Goal: Task Accomplishment & Management: Complete application form

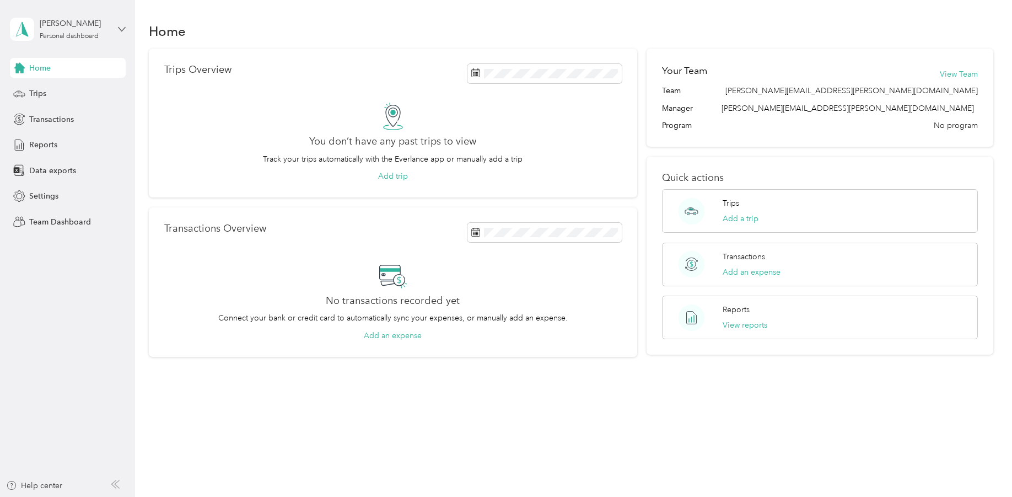
click at [120, 27] on icon at bounding box center [122, 29] width 8 height 8
click at [79, 96] on div "Team dashboard Personal dashboard Log out" at bounding box center [188, 115] width 341 height 69
click at [118, 29] on icon at bounding box center [122, 29] width 8 height 8
click at [62, 88] on div "Team dashboard" at bounding box center [48, 91] width 59 height 12
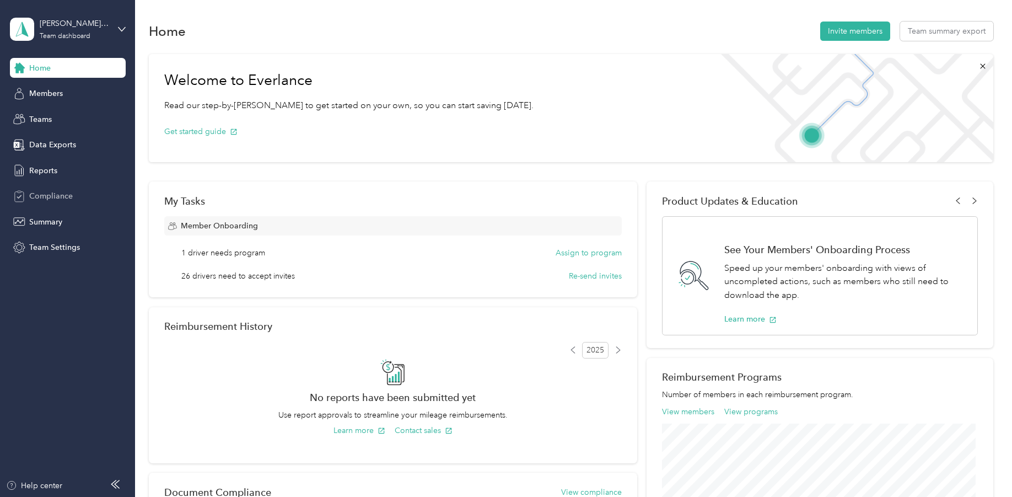
click at [55, 192] on span "Compliance" at bounding box center [51, 196] width 44 height 12
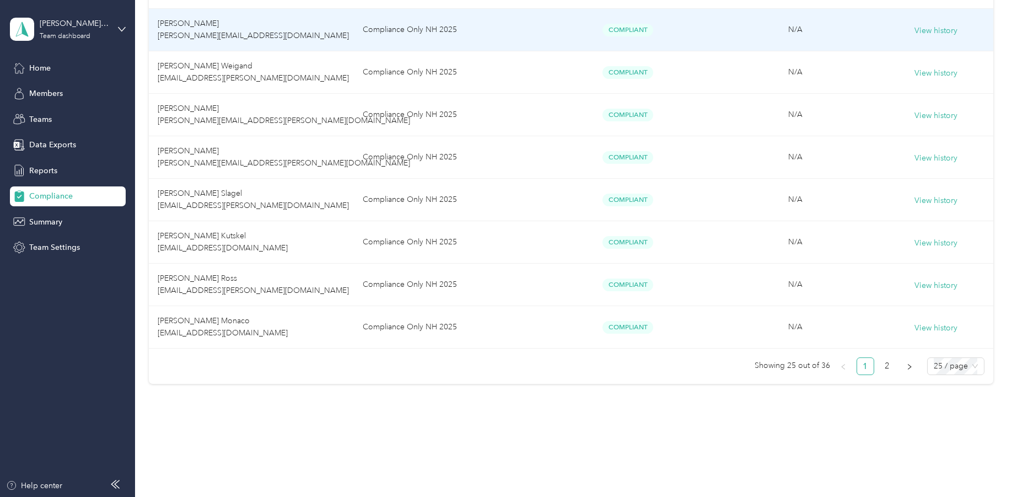
scroll to position [959, 0]
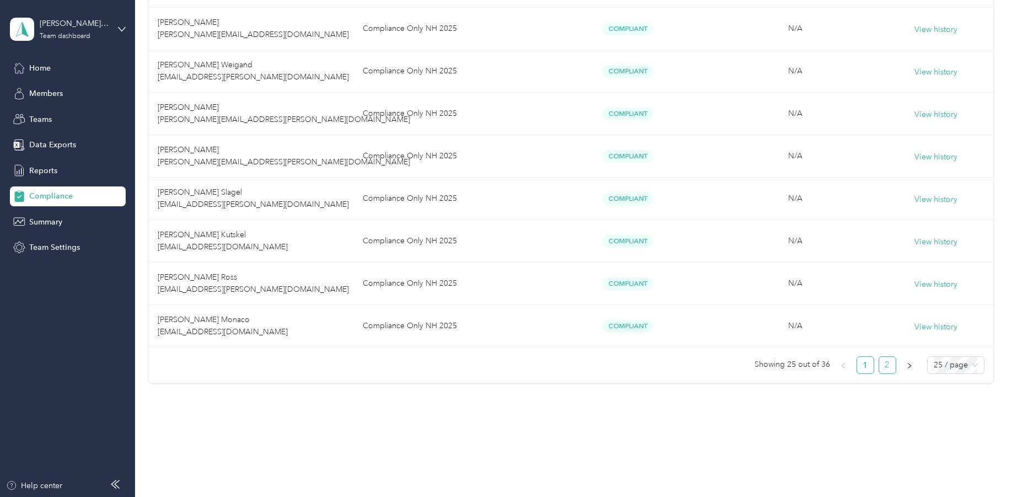
click at [889, 363] on link "2" at bounding box center [887, 365] width 17 height 17
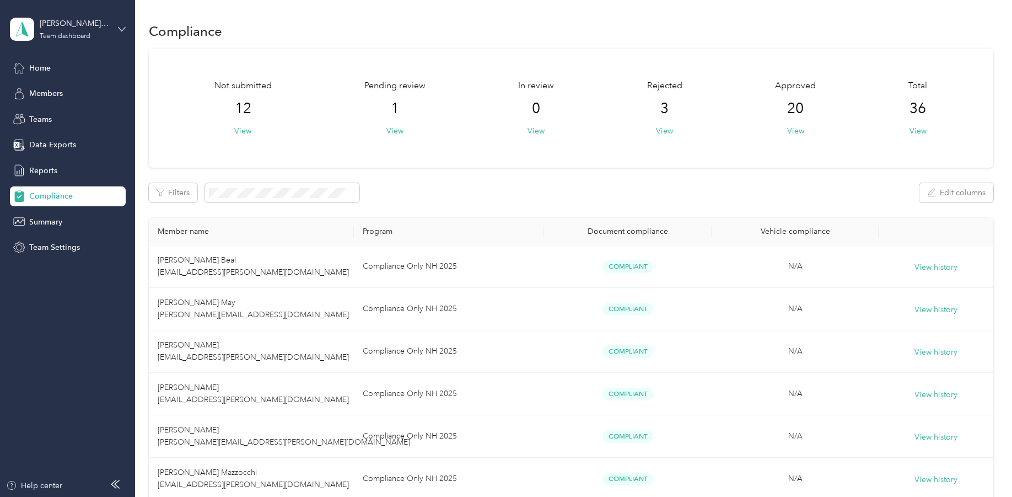
click at [119, 28] on icon at bounding box center [122, 29] width 8 height 8
click at [66, 93] on div "Team dashboard" at bounding box center [188, 87] width 341 height 19
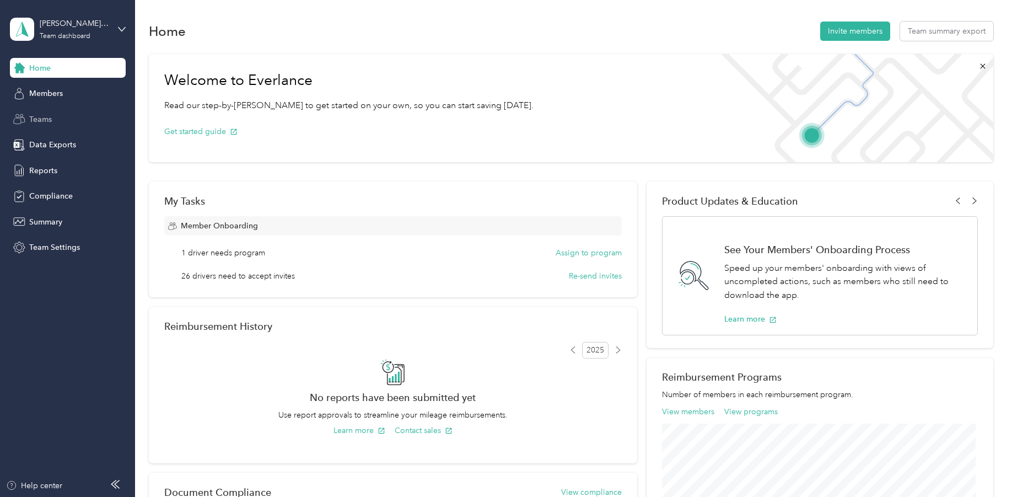
click at [53, 115] on div "Teams" at bounding box center [68, 119] width 116 height 20
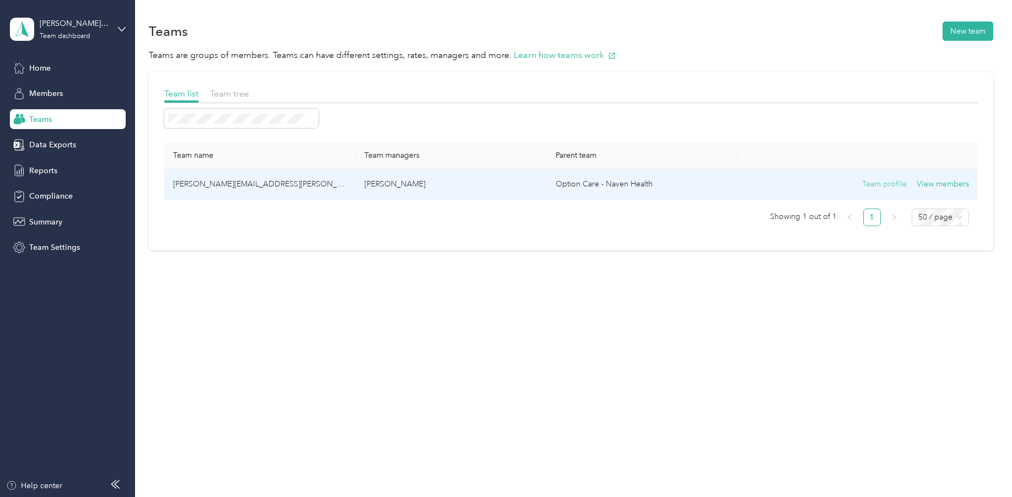
click at [905, 184] on button "Team profile" at bounding box center [884, 184] width 45 height 12
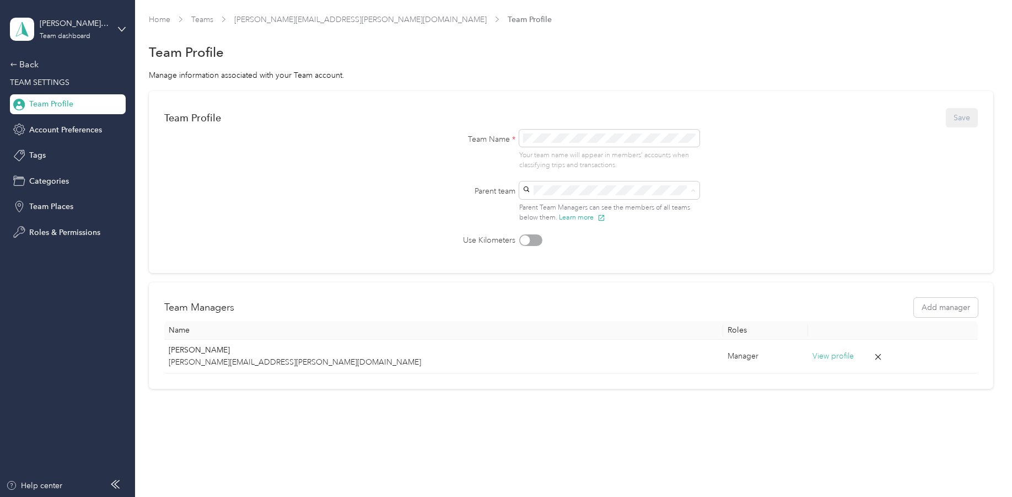
click at [719, 160] on div "Team Name * Your team name will appear in members’ accounts when classifying tr…" at bounding box center [571, 150] width 309 height 41
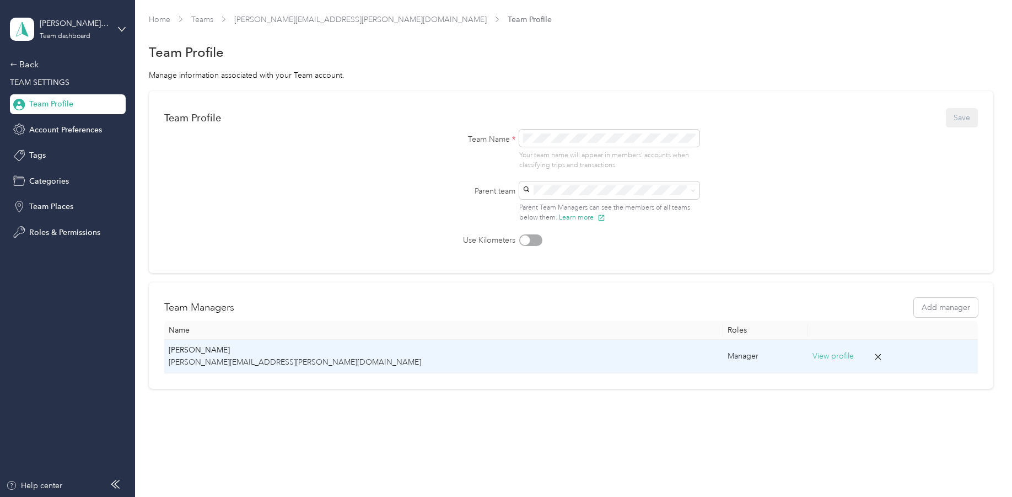
click at [813, 357] on button "View profile" at bounding box center [833, 356] width 41 height 12
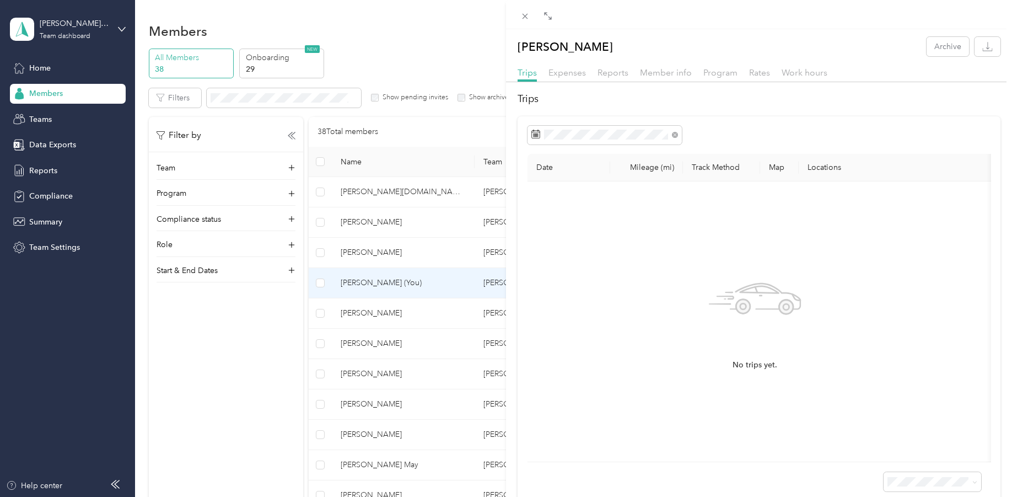
click at [291, 167] on div "[PERSON_NAME] Archive Trips Expenses Reports Member info Program Rates Work hou…" at bounding box center [506, 248] width 1012 height 497
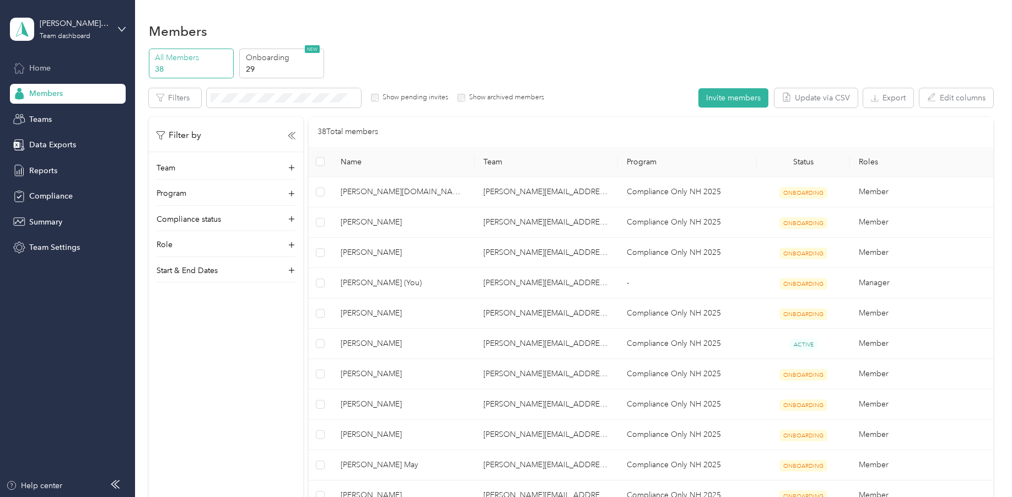
click at [36, 66] on span "Home" at bounding box center [40, 68] width 22 height 12
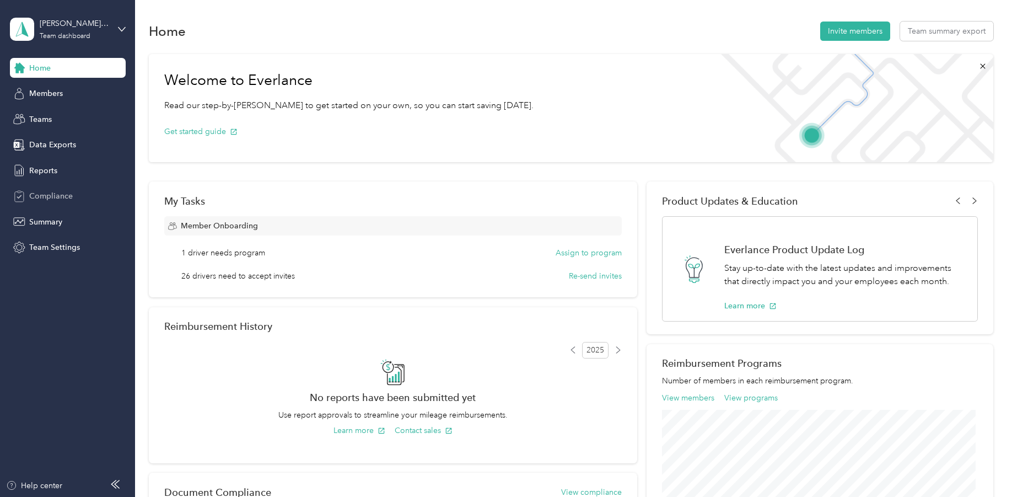
click at [49, 198] on span "Compliance" at bounding box center [51, 196] width 44 height 12
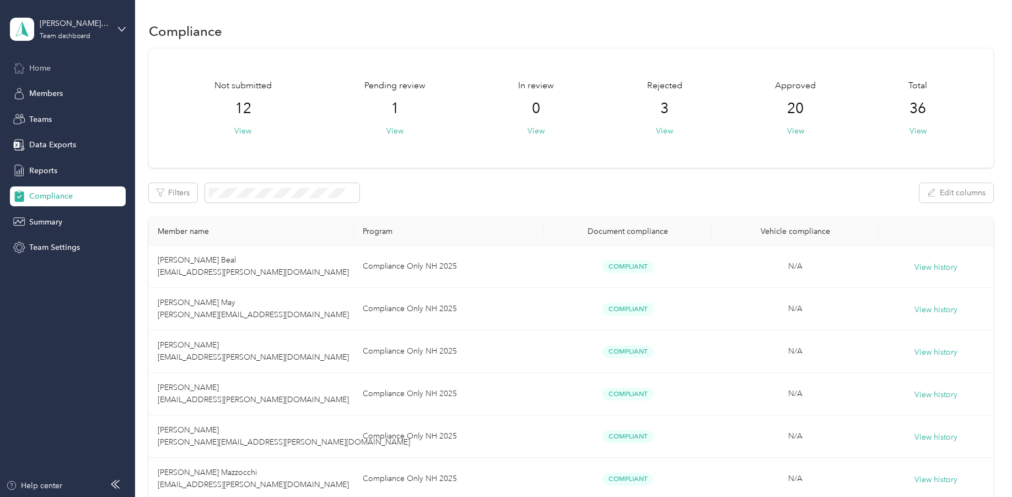
click at [53, 72] on div "Home" at bounding box center [68, 68] width 116 height 20
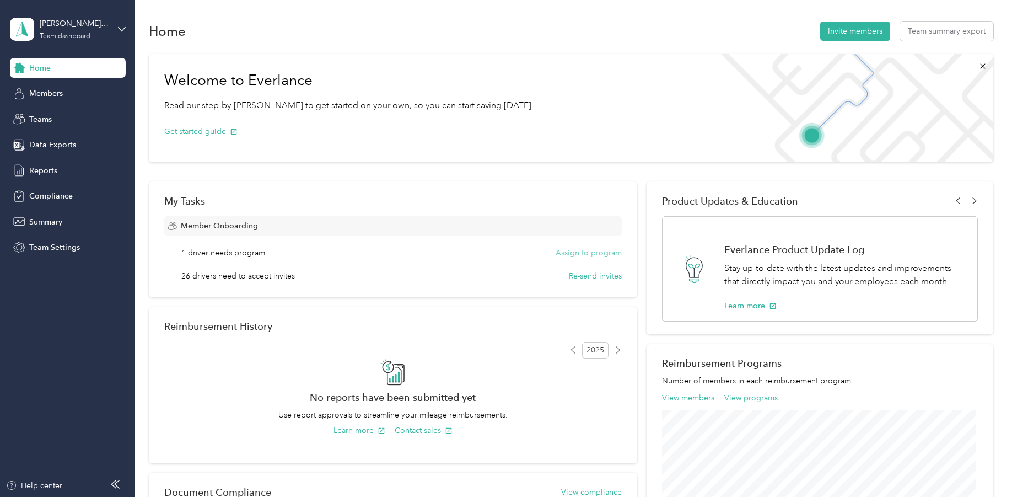
click at [573, 250] on button "Assign to program" at bounding box center [589, 253] width 66 height 12
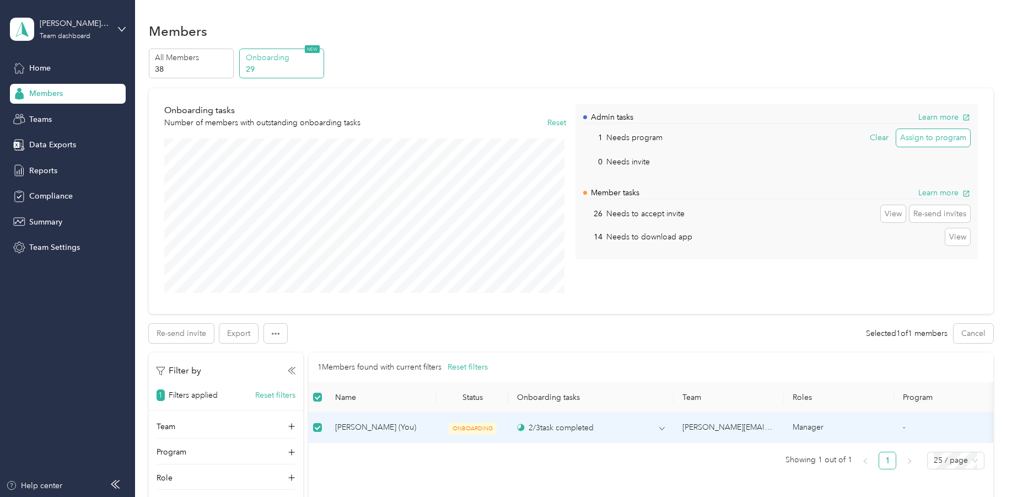
click at [915, 136] on button "Assign to program" at bounding box center [934, 138] width 74 height 18
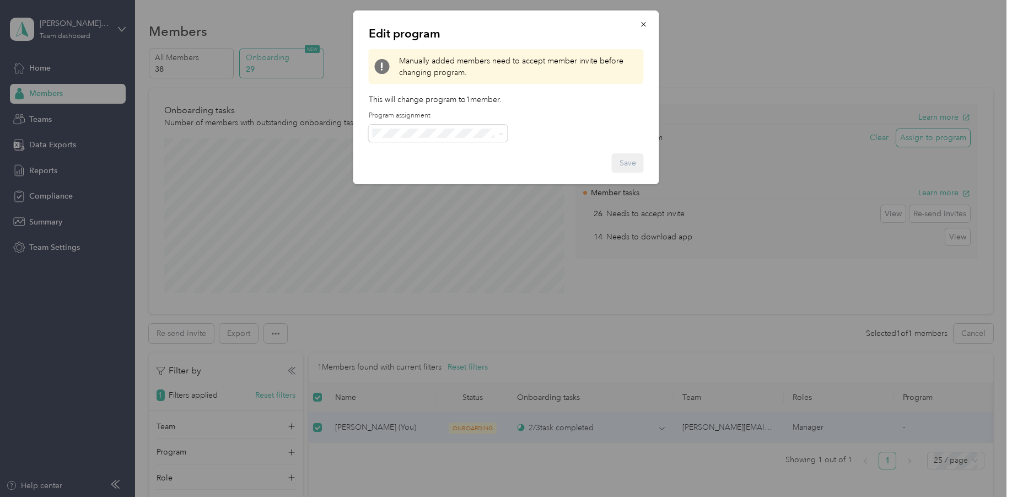
click at [915, 136] on div at bounding box center [506, 248] width 1012 height 497
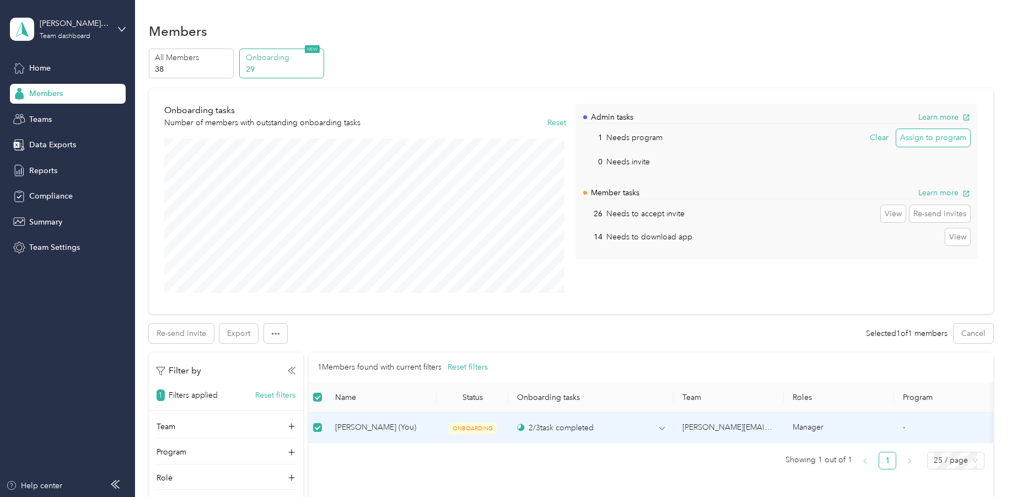
click at [915, 136] on button "Assign to program" at bounding box center [934, 138] width 74 height 18
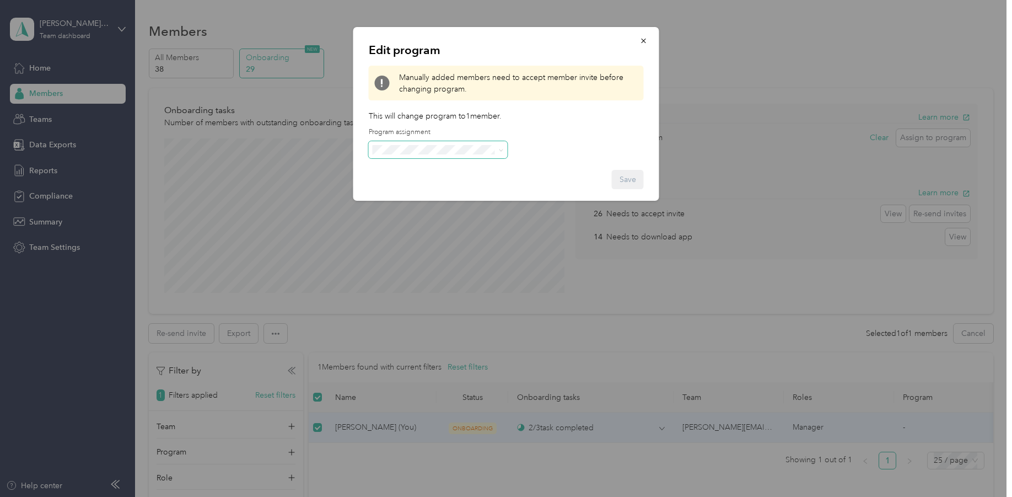
click at [500, 147] on span at bounding box center [501, 149] width 5 height 9
click at [503, 148] on icon at bounding box center [501, 150] width 5 height 5
click at [443, 207] on div "Compliance Only NH 2025 (CPM)" at bounding box center [439, 204] width 124 height 12
click at [627, 179] on button "Save" at bounding box center [628, 179] width 32 height 19
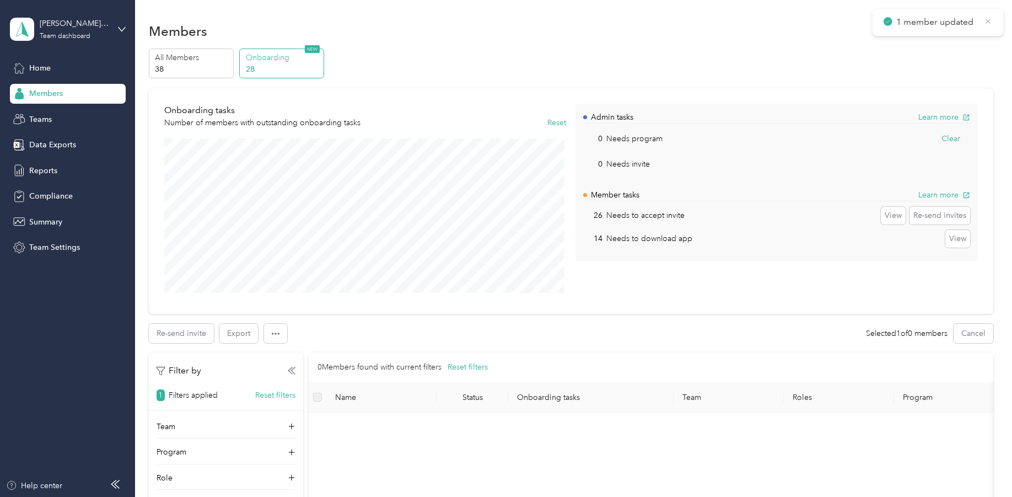
click at [987, 23] on icon at bounding box center [988, 22] width 8 height 10
click at [57, 194] on span "Compliance" at bounding box center [51, 196] width 44 height 12
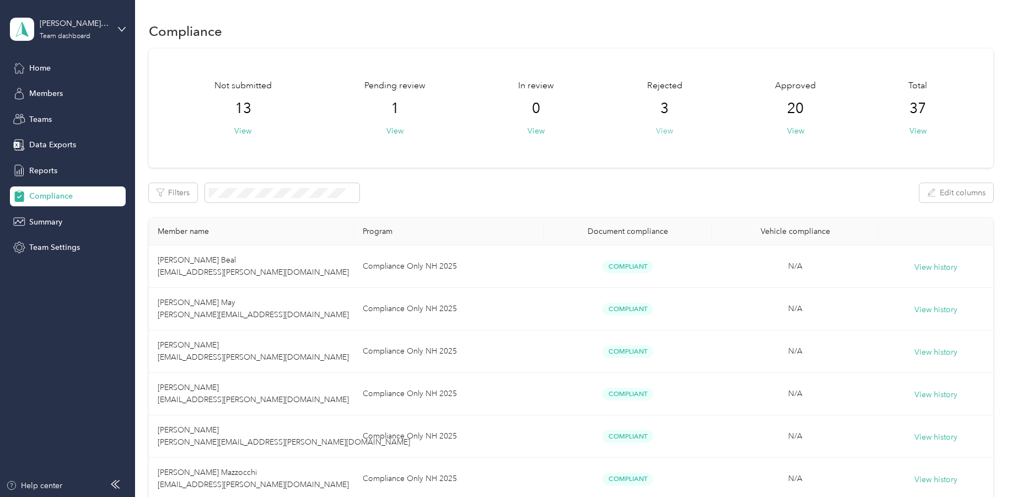
click at [667, 128] on button "View" at bounding box center [664, 131] width 17 height 12
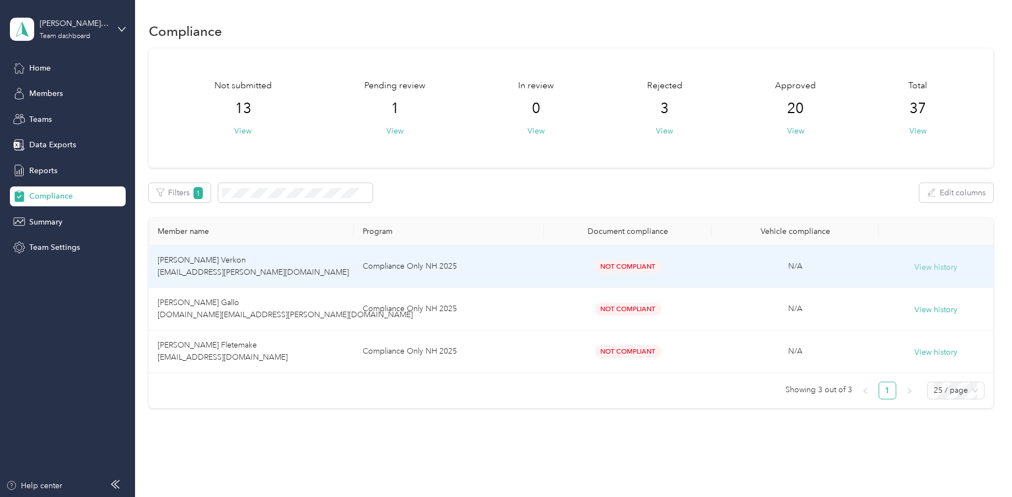
click at [936, 261] on button "View history" at bounding box center [936, 267] width 43 height 12
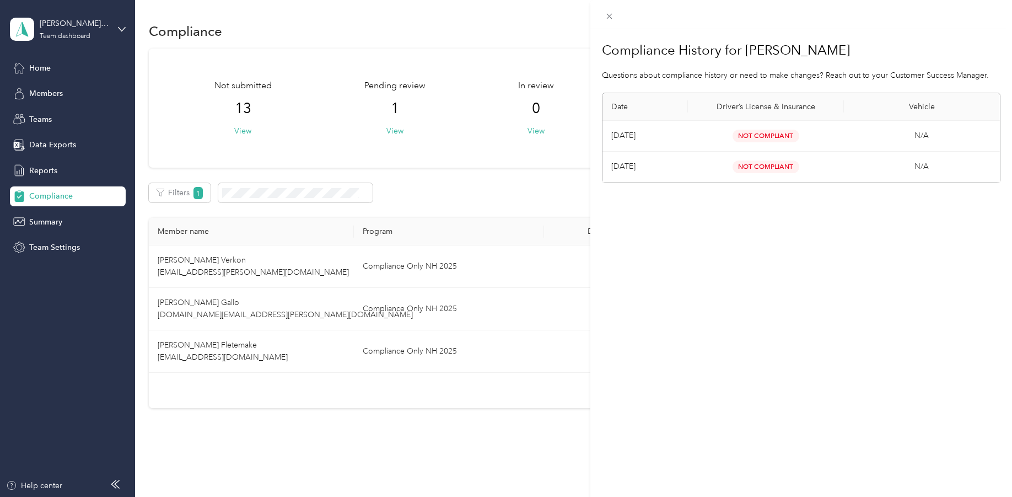
click at [765, 136] on span "Not Compliant" at bounding box center [766, 136] width 67 height 13
click at [50, 67] on div "Compliance History for [PERSON_NAME] Questions about compliance history or need…" at bounding box center [506, 248] width 1012 height 497
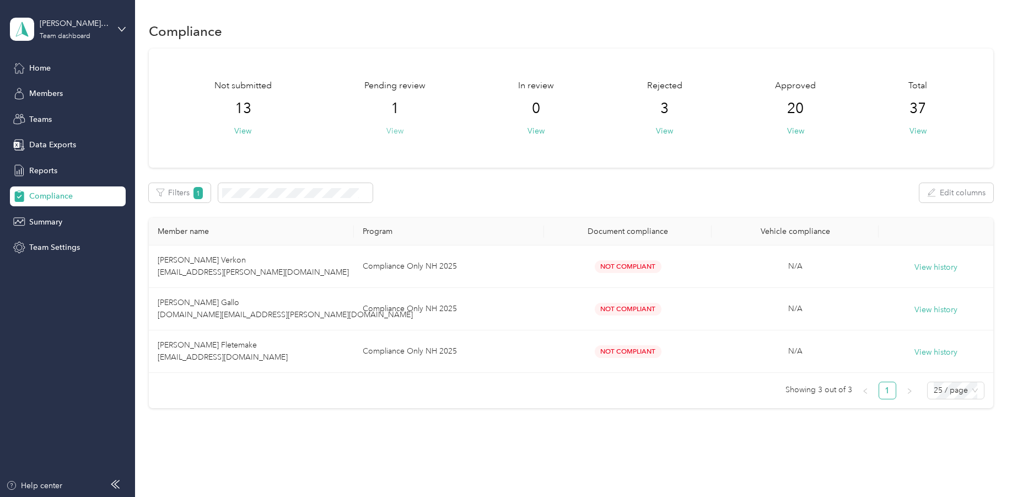
click at [394, 129] on button "View" at bounding box center [395, 131] width 17 height 12
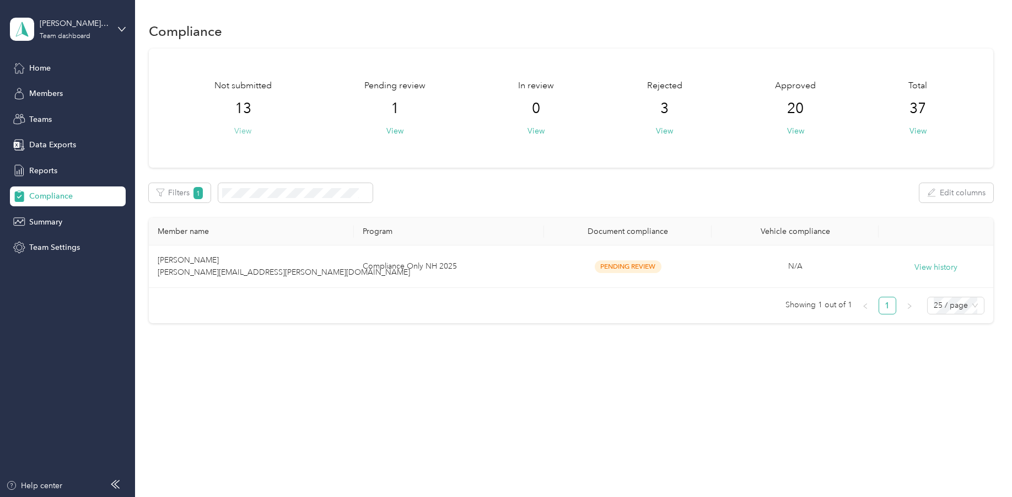
click at [239, 131] on button "View" at bounding box center [242, 131] width 17 height 12
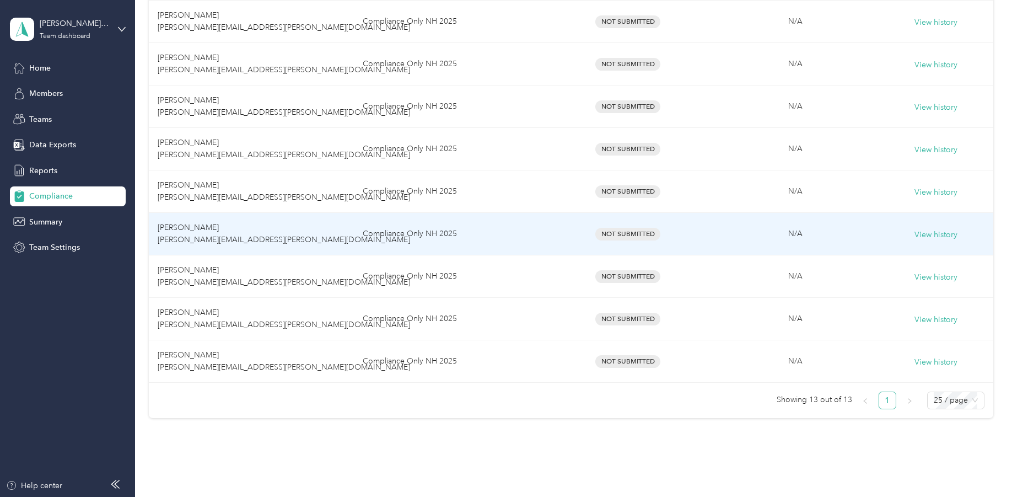
scroll to position [450, 0]
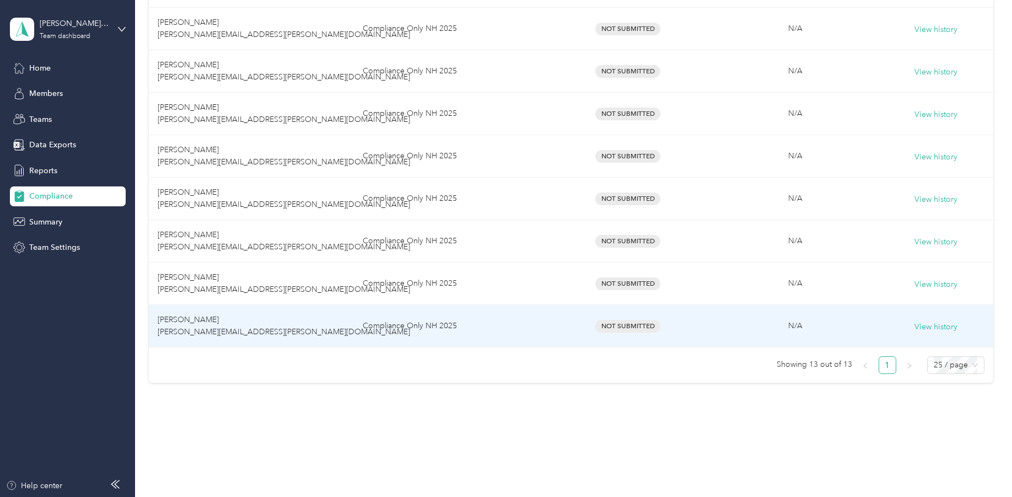
click at [636, 328] on span "Not Submitted" at bounding box center [627, 326] width 65 height 13
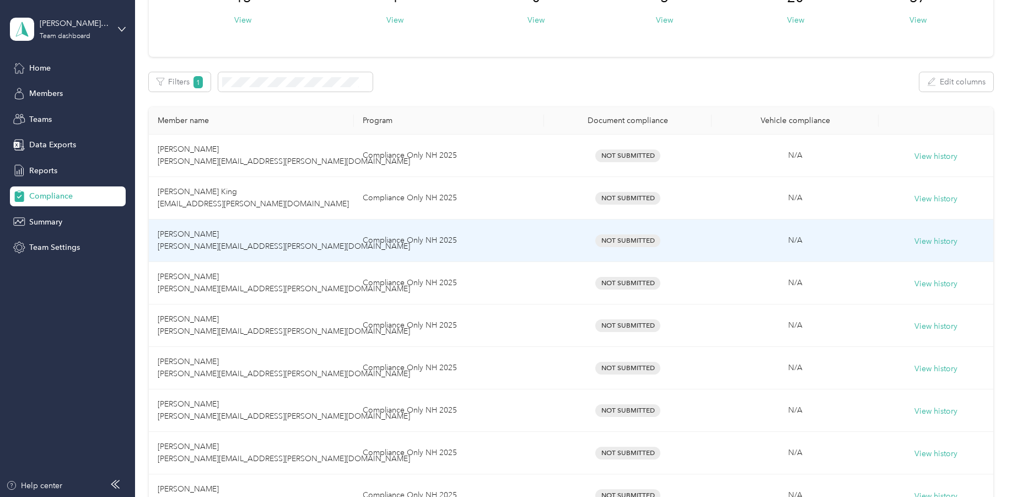
scroll to position [0, 0]
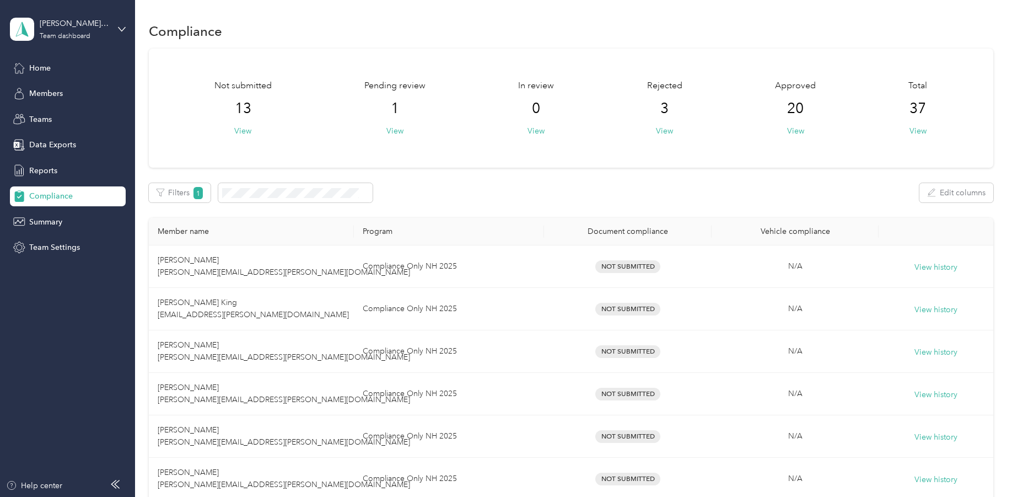
click at [115, 26] on div "[PERSON_NAME][EMAIL_ADDRESS][PERSON_NAME][DOMAIN_NAME] Team dashboard" at bounding box center [68, 29] width 116 height 39
click at [69, 114] on div "Personal dashboard" at bounding box center [53, 116] width 69 height 12
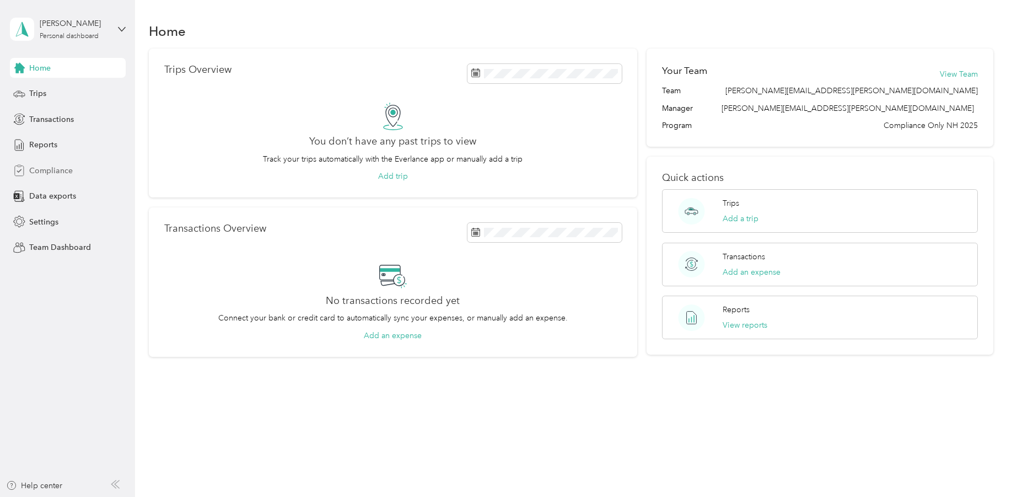
click at [55, 165] on span "Compliance" at bounding box center [51, 171] width 44 height 12
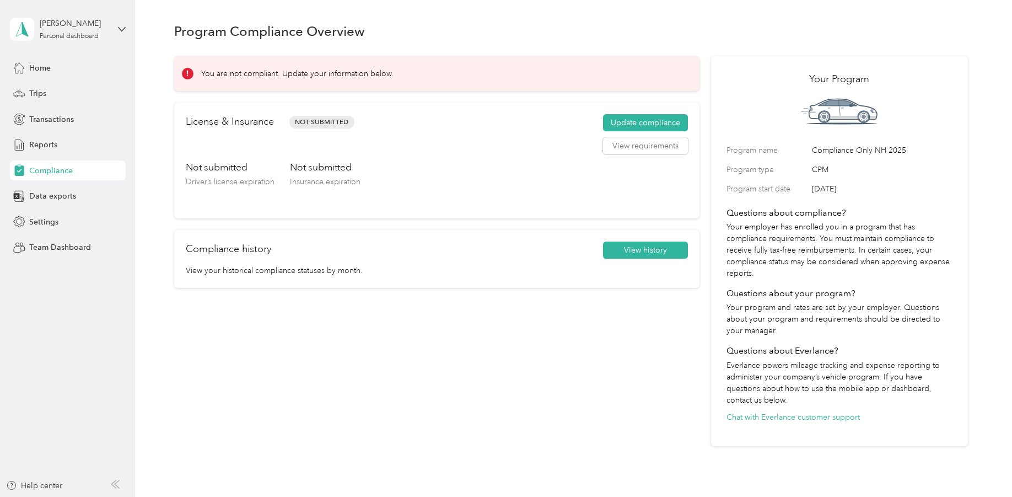
click at [595, 200] on div "Not submitted Driver’s license expiration Not submitted Insurance expiration" at bounding box center [437, 183] width 502 height 46
click at [648, 145] on button "View requirements" at bounding box center [645, 146] width 85 height 18
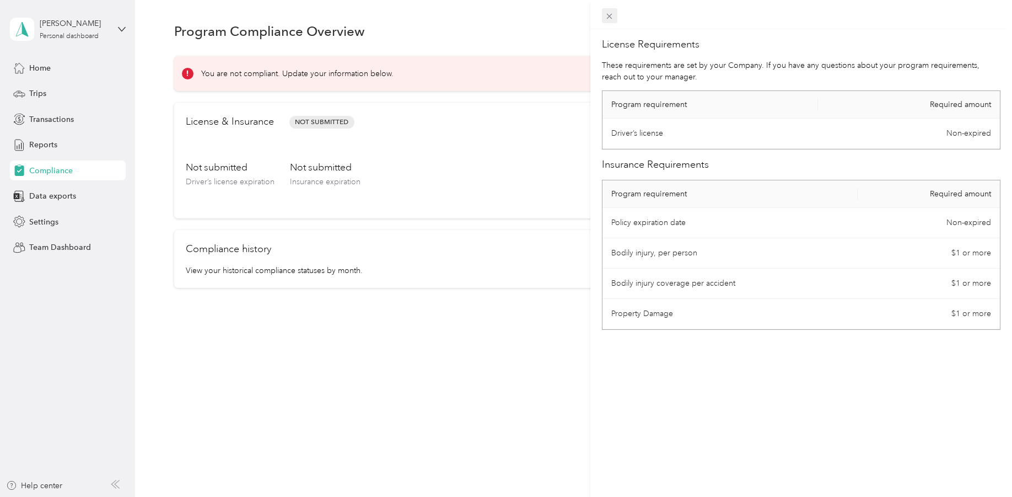
click at [614, 15] on icon at bounding box center [609, 16] width 9 height 9
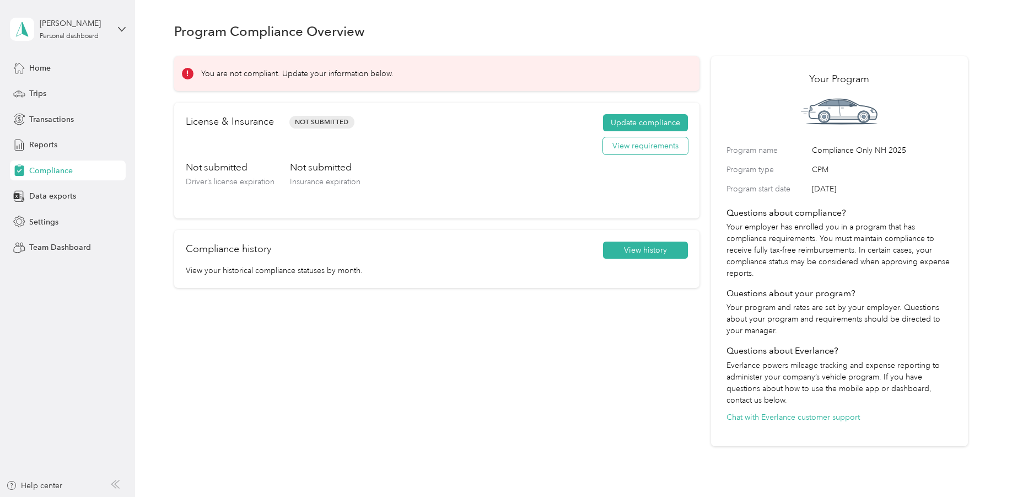
click at [658, 146] on button "View requirements" at bounding box center [645, 146] width 85 height 18
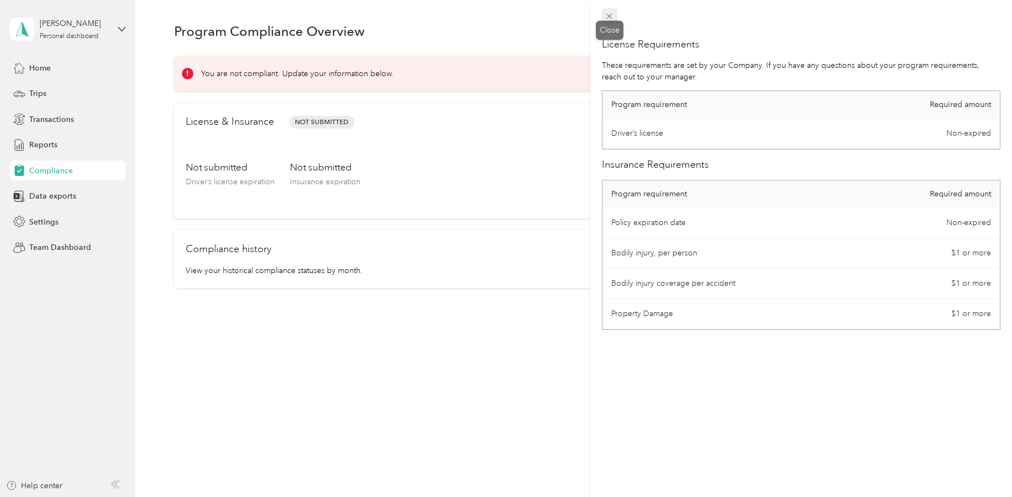
click at [614, 11] on span at bounding box center [609, 15] width 15 height 15
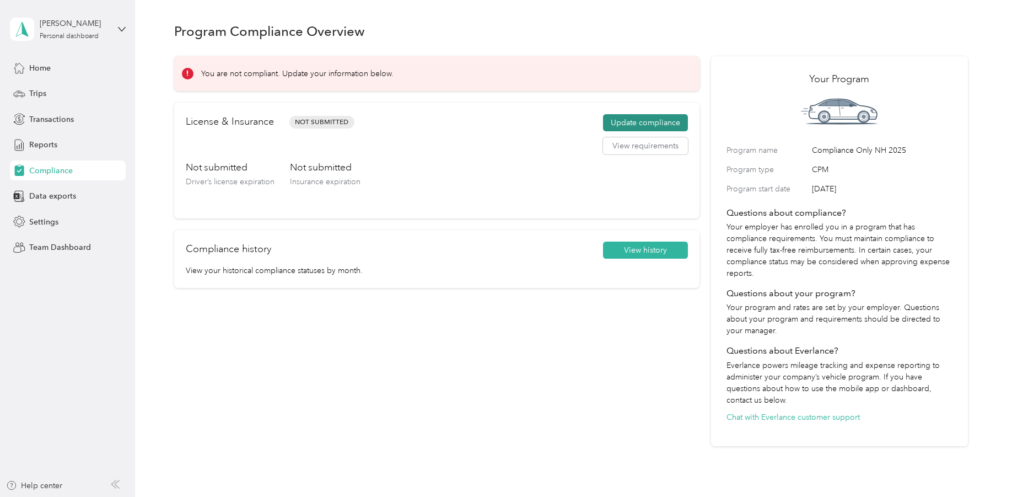
click at [642, 121] on button "Update compliance" at bounding box center [645, 123] width 85 height 18
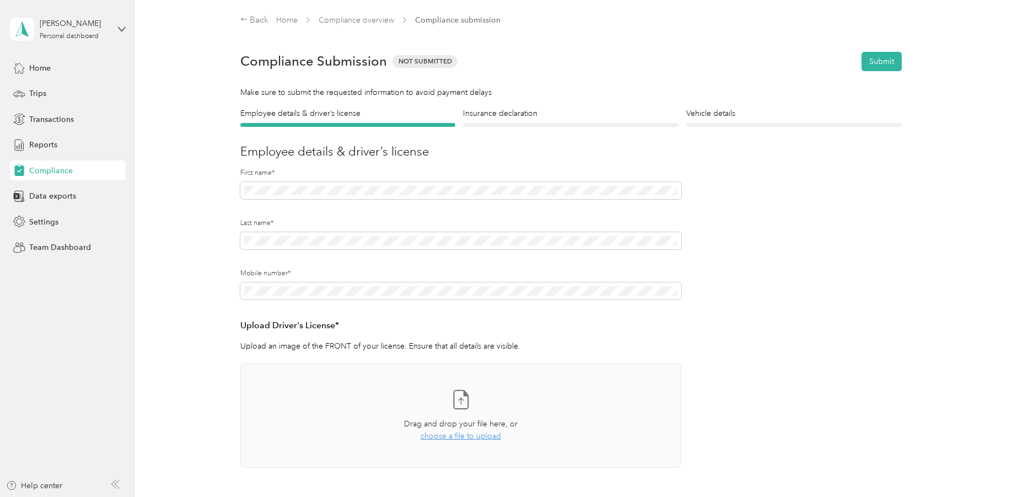
scroll to position [110, 0]
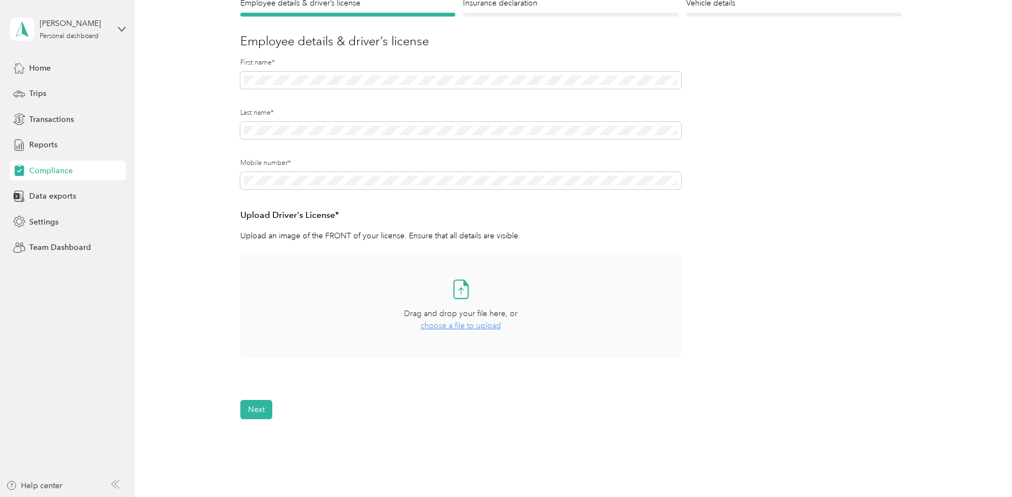
click at [459, 326] on span "choose a file to upload" at bounding box center [461, 325] width 80 height 9
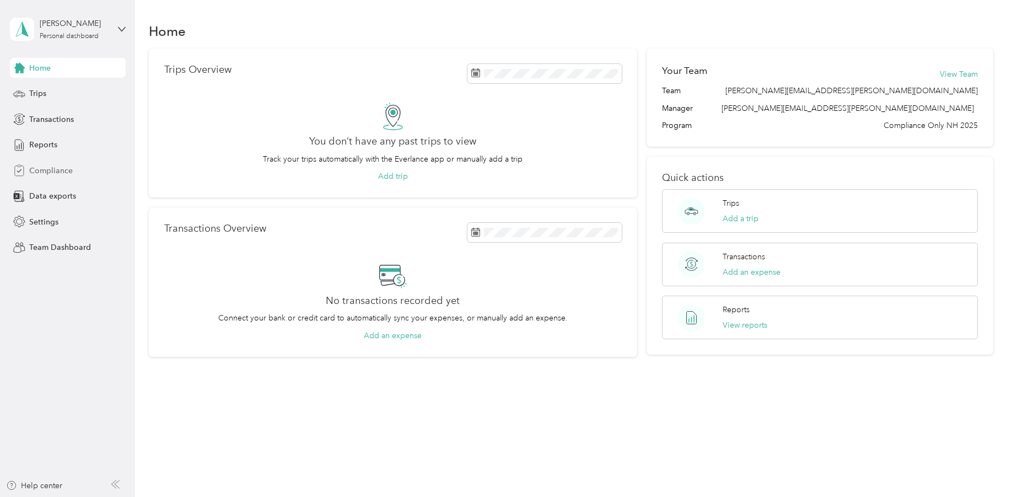
click at [63, 172] on span "Compliance" at bounding box center [51, 171] width 44 height 12
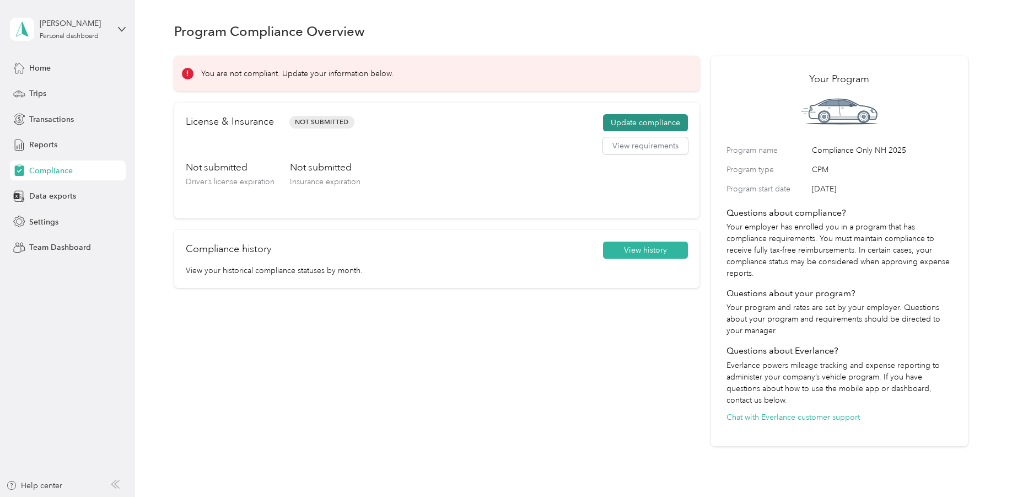
click at [636, 124] on button "Update compliance" at bounding box center [645, 123] width 85 height 18
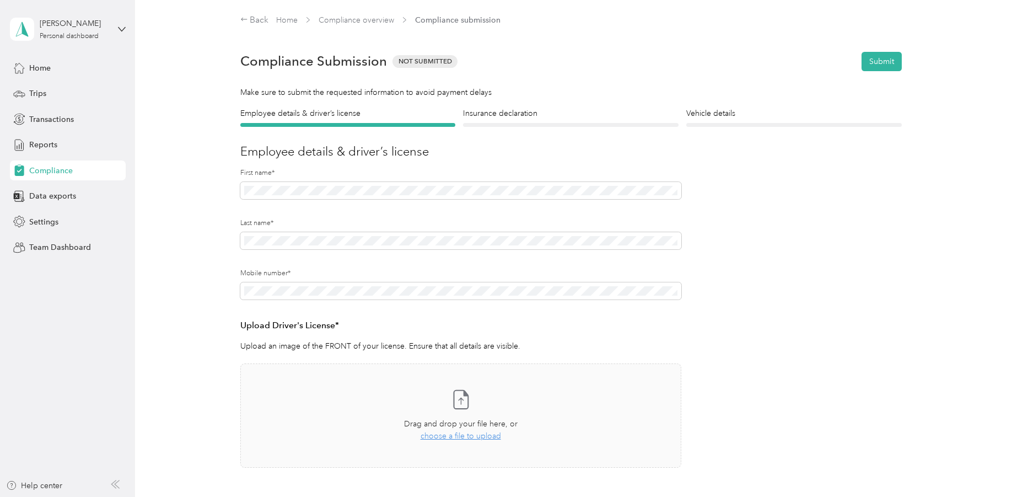
scroll to position [110, 0]
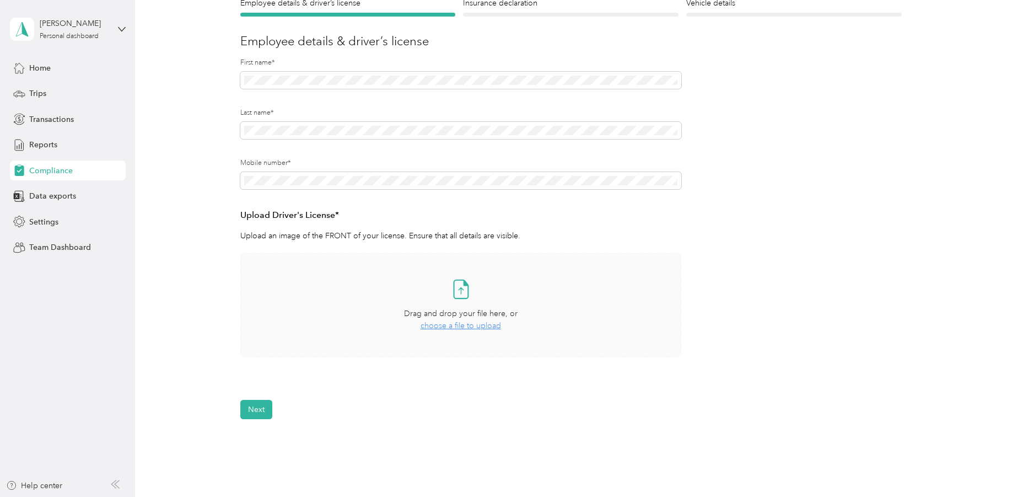
click at [443, 328] on span "choose a file to upload" at bounding box center [461, 325] width 80 height 9
click at [258, 444] on button "Next" at bounding box center [256, 441] width 32 height 19
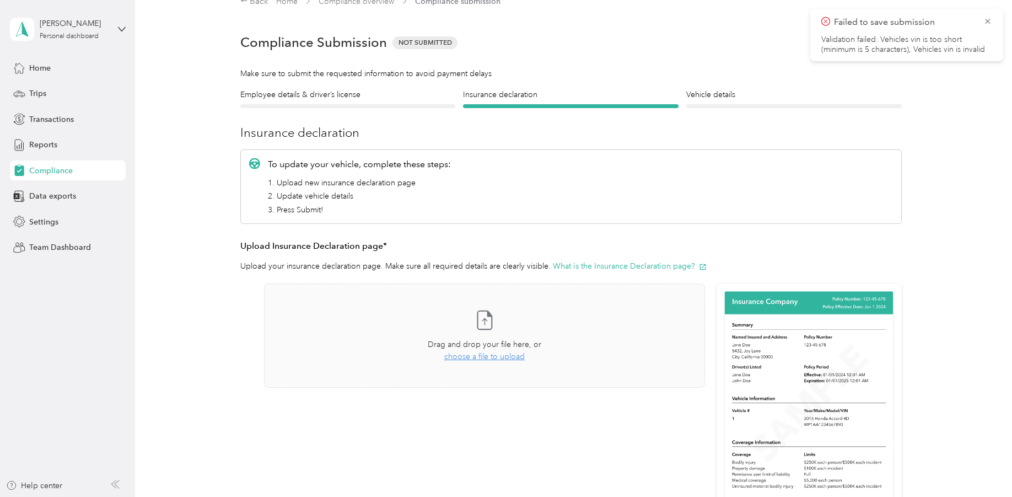
scroll to position [14, 0]
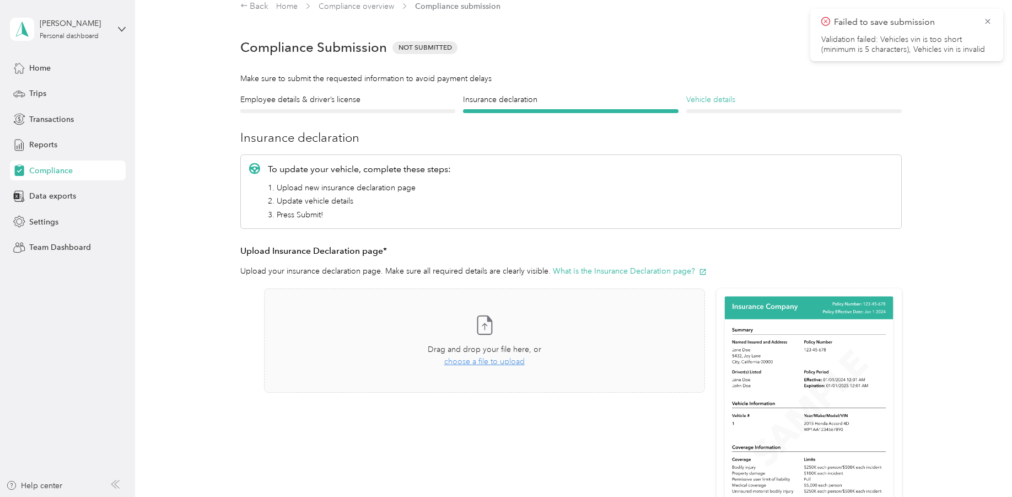
click at [720, 99] on h4 "Vehicle details" at bounding box center [794, 100] width 216 height 12
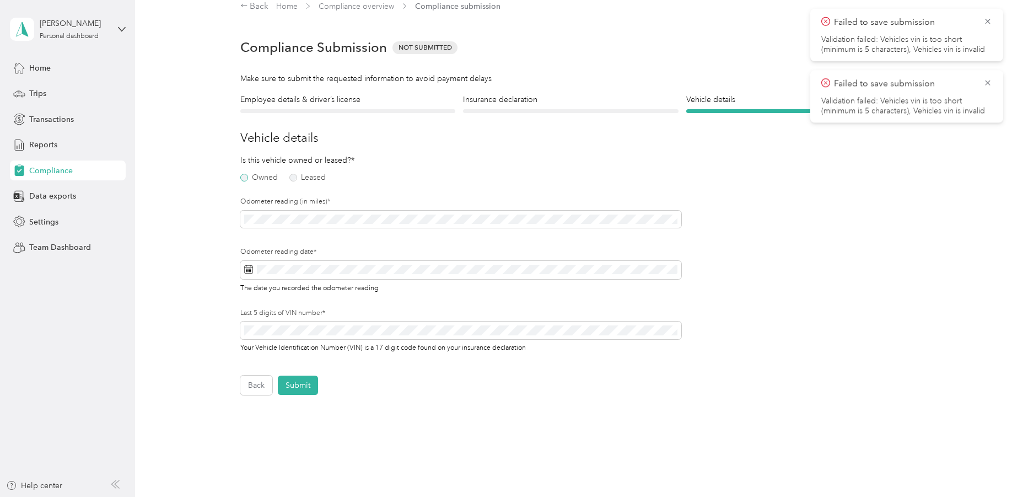
click at [243, 180] on label "Owned" at bounding box center [258, 178] width 37 height 8
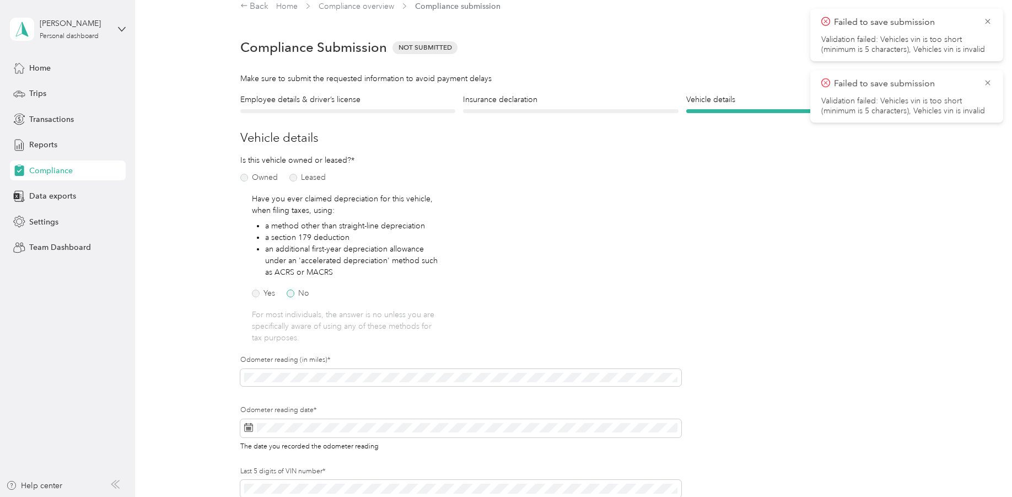
click at [288, 293] on label "No" at bounding box center [298, 293] width 23 height 8
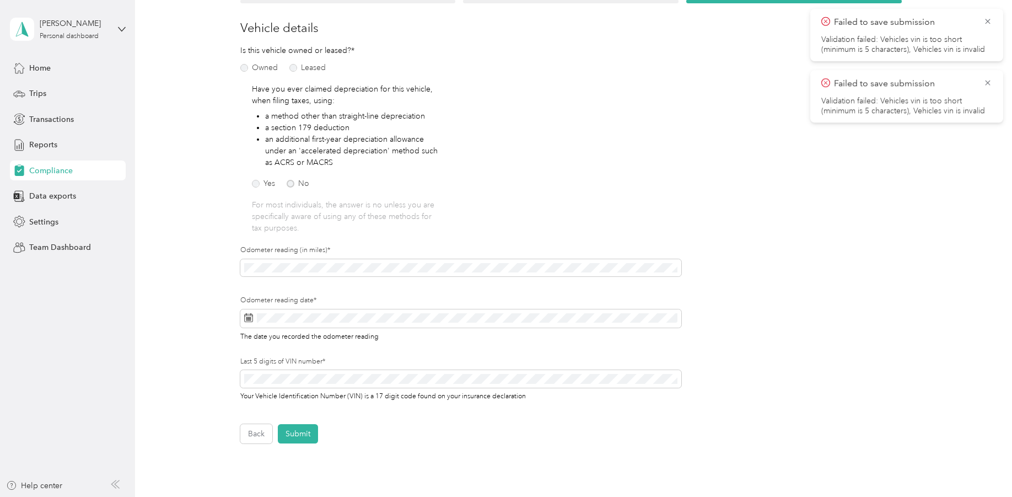
scroll to position [124, 0]
click at [314, 323] on span at bounding box center [460, 318] width 441 height 19
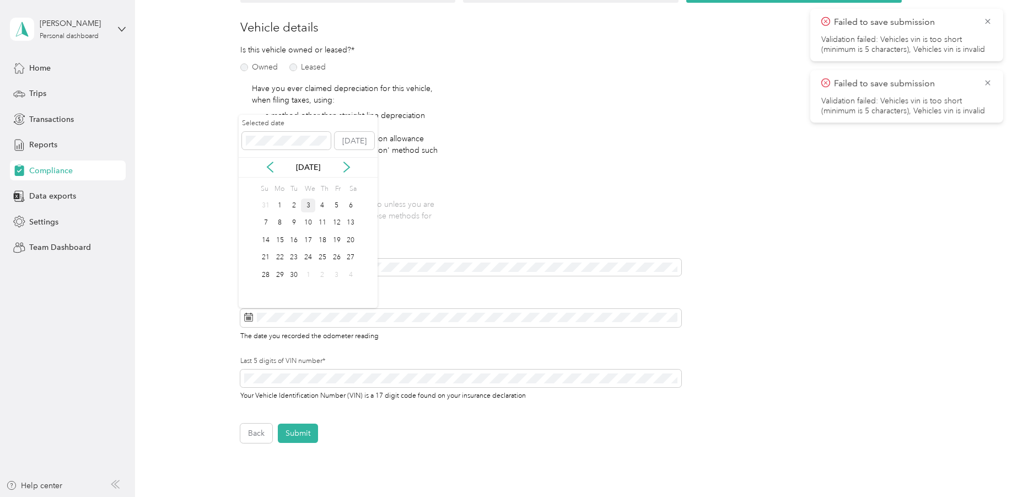
click at [307, 206] on div "3" at bounding box center [308, 205] width 14 height 14
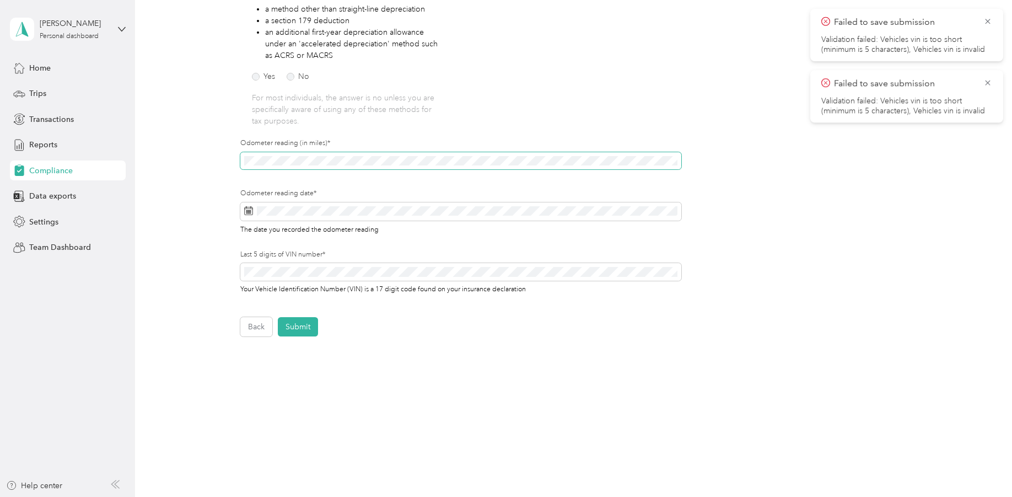
scroll to position [120, 0]
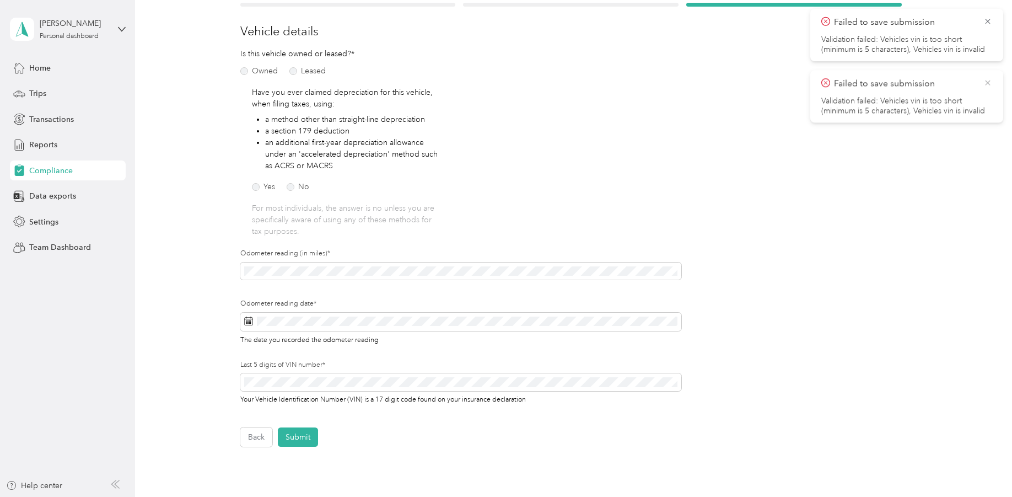
click at [987, 82] on icon at bounding box center [987, 82] width 5 height 5
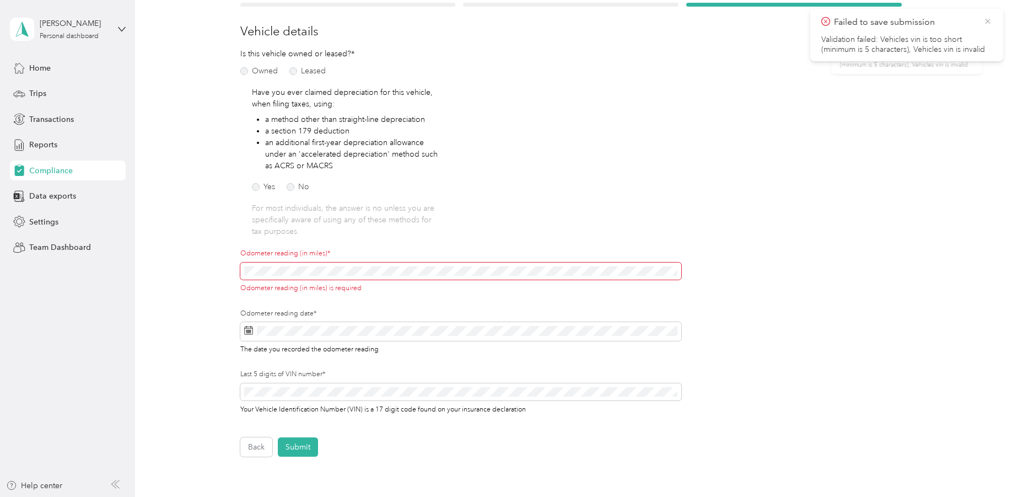
click at [987, 23] on icon at bounding box center [988, 22] width 9 height 10
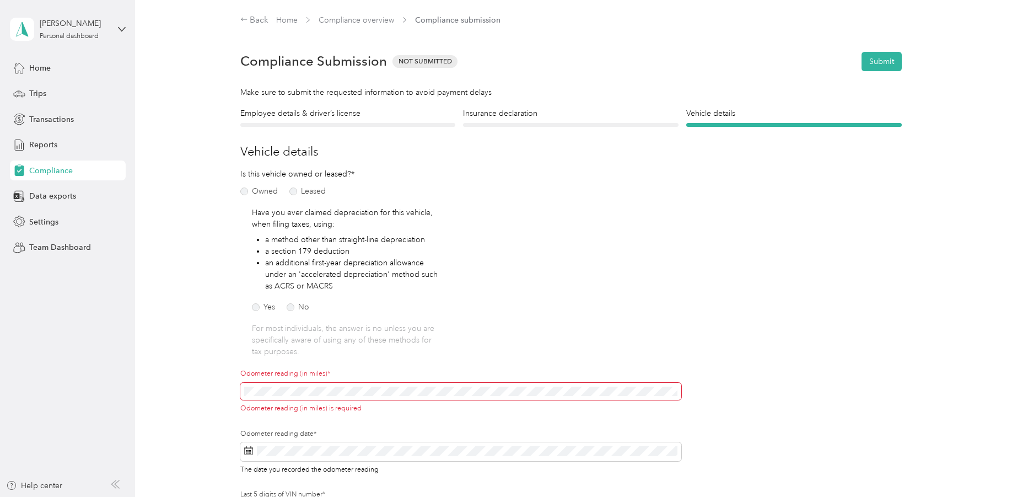
scroll to position [110, 0]
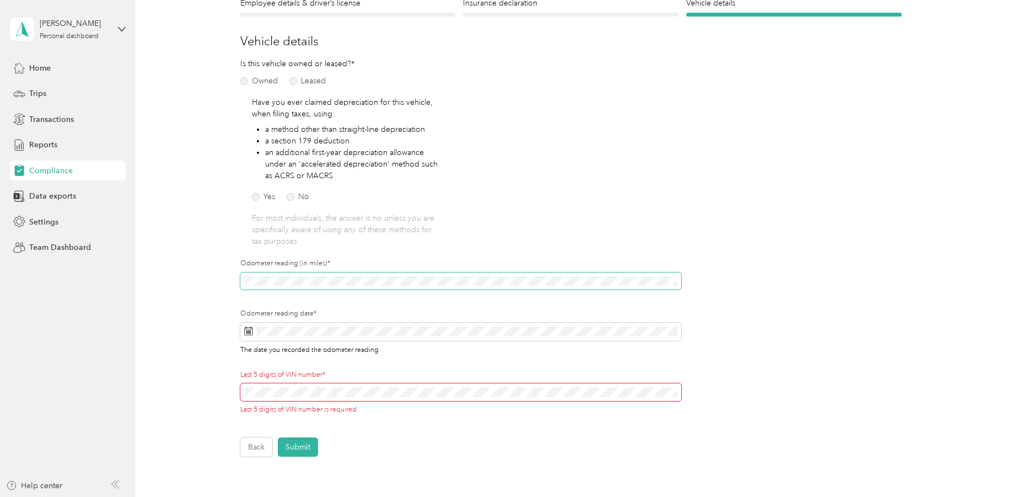
click at [296, 280] on span at bounding box center [460, 281] width 441 height 18
click at [302, 445] on button "Submit" at bounding box center [298, 446] width 40 height 19
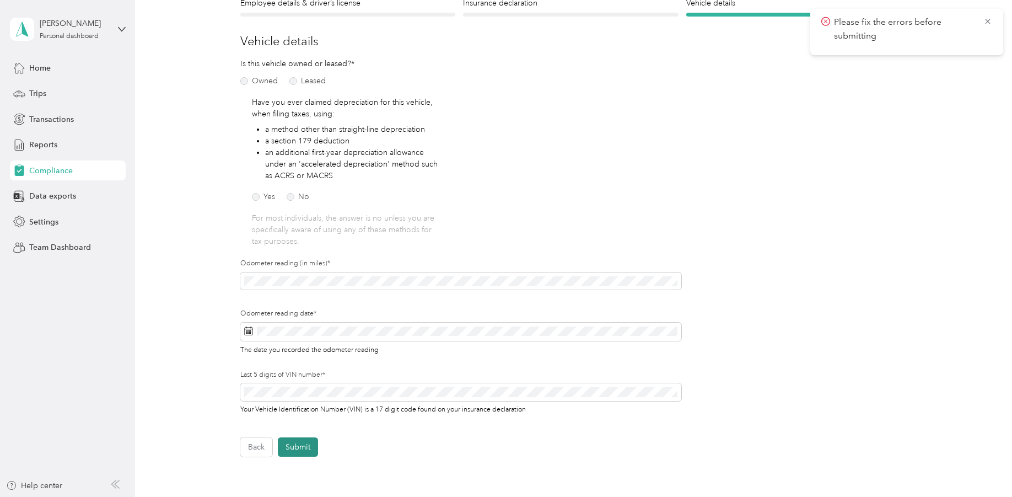
click at [305, 447] on button "Submit" at bounding box center [298, 446] width 40 height 19
click at [989, 75] on icon at bounding box center [988, 76] width 9 height 10
click at [987, 20] on icon at bounding box center [988, 22] width 9 height 10
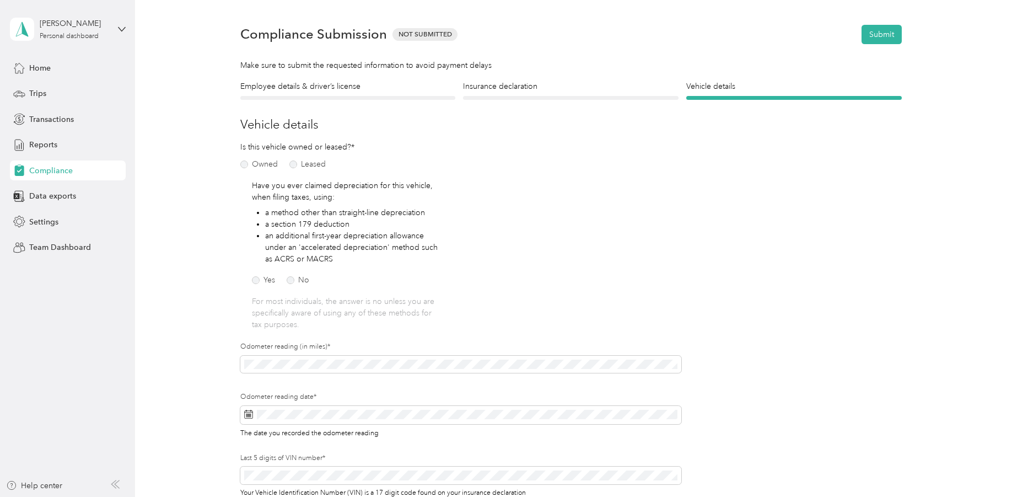
scroll to position [0, 0]
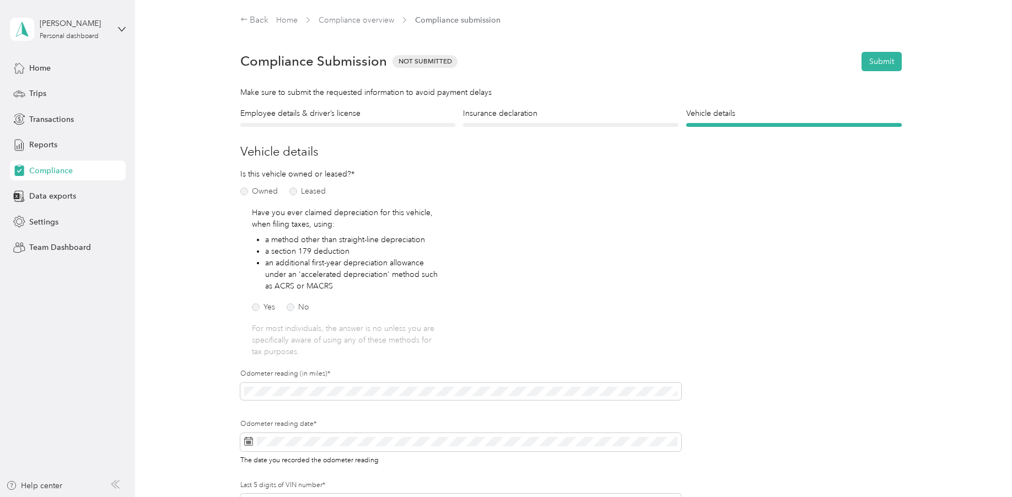
click at [531, 124] on div at bounding box center [571, 125] width 216 height 4
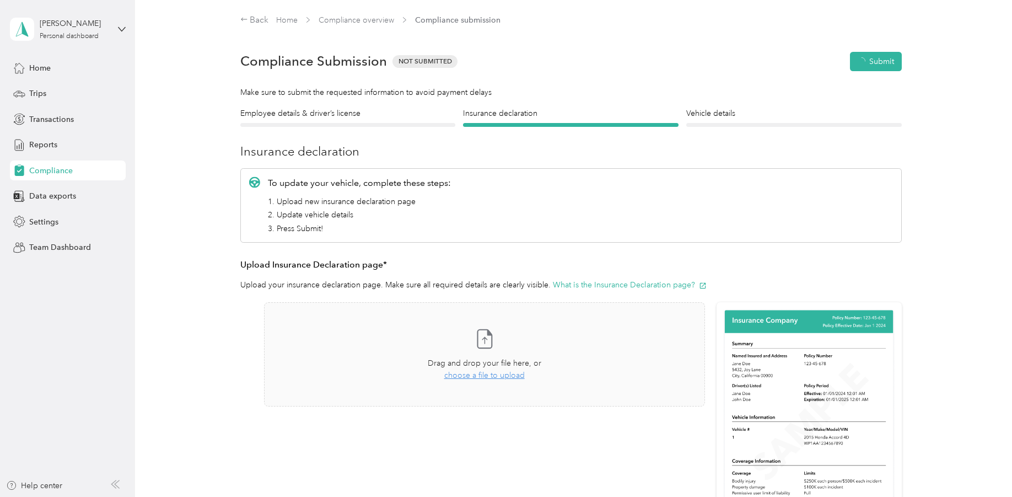
scroll to position [14, 0]
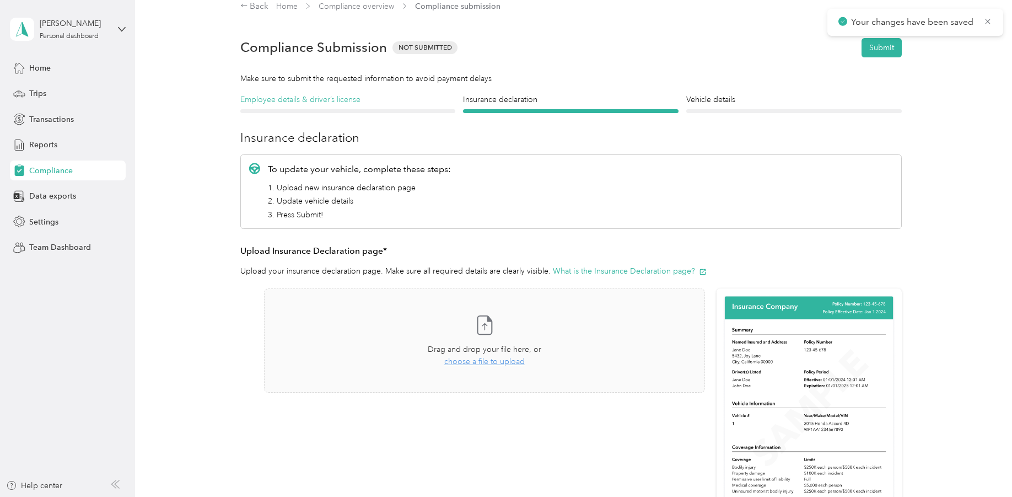
click at [388, 104] on h4 "Employee details & driver’s license" at bounding box center [348, 100] width 216 height 12
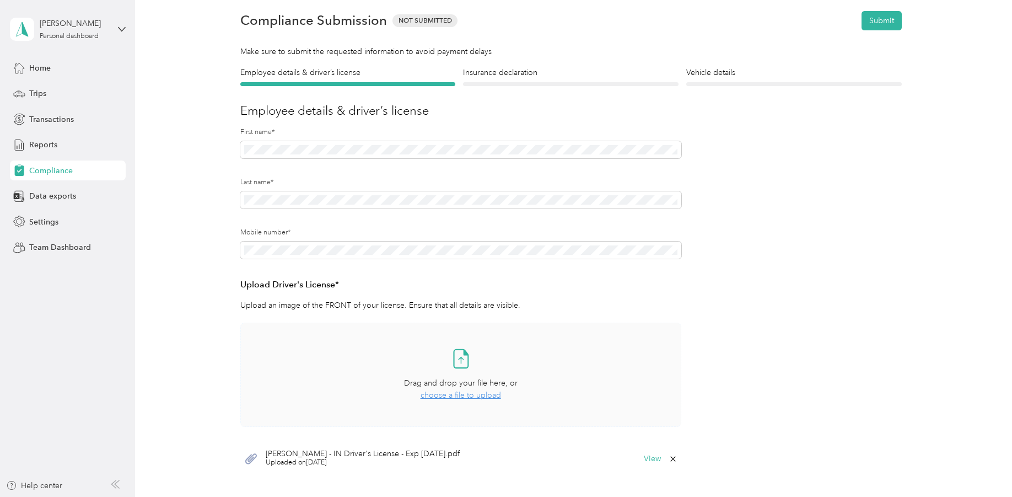
scroll to position [14, 0]
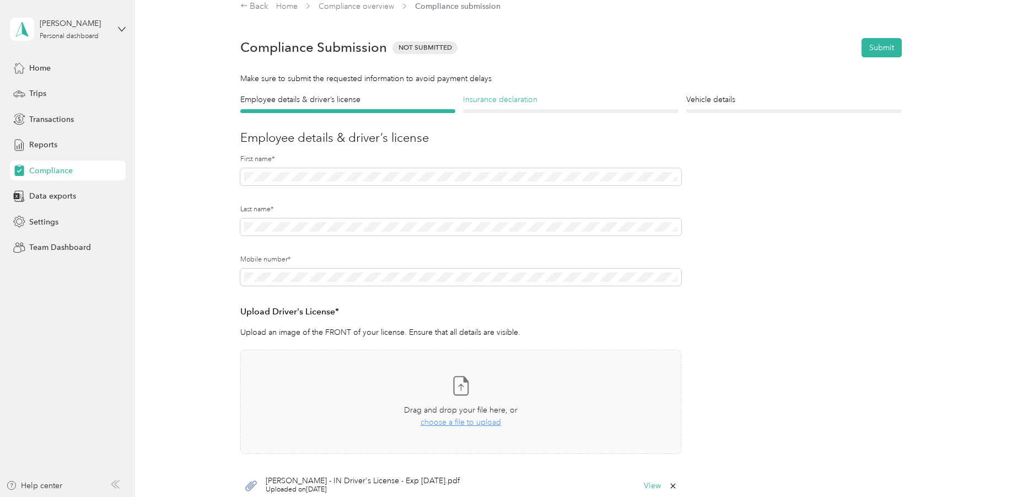
click at [517, 99] on h4 "Insurance declaration" at bounding box center [571, 100] width 216 height 12
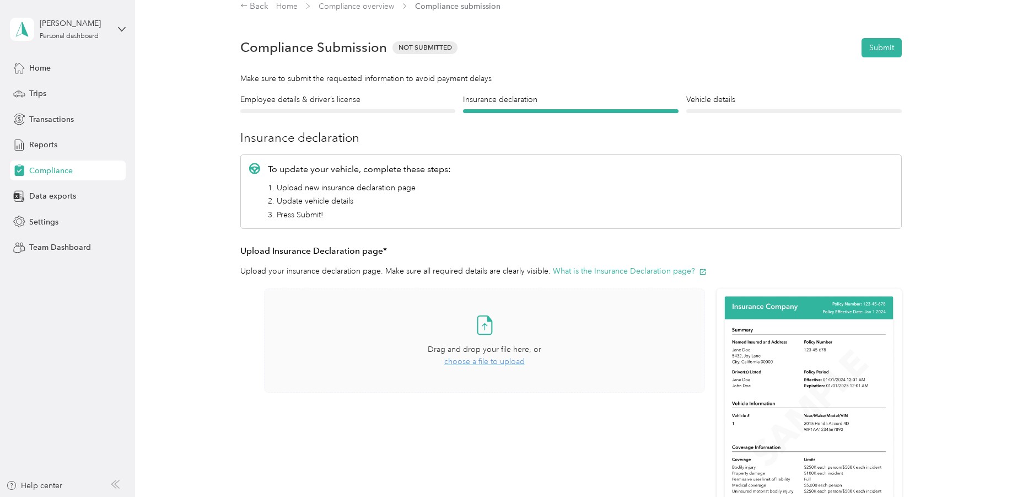
click at [516, 359] on span "choose a file to upload" at bounding box center [484, 361] width 80 height 9
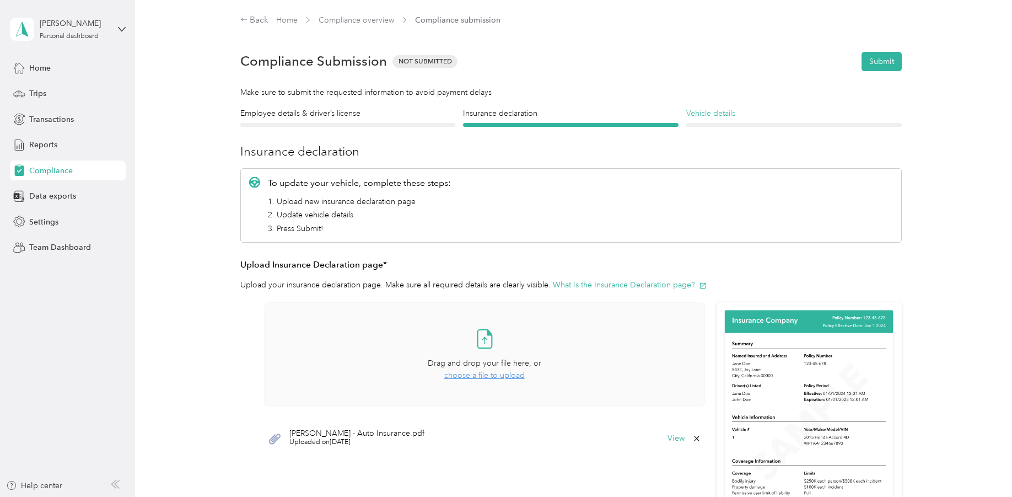
click at [750, 116] on h4 "Vehicle details" at bounding box center [794, 114] width 216 height 12
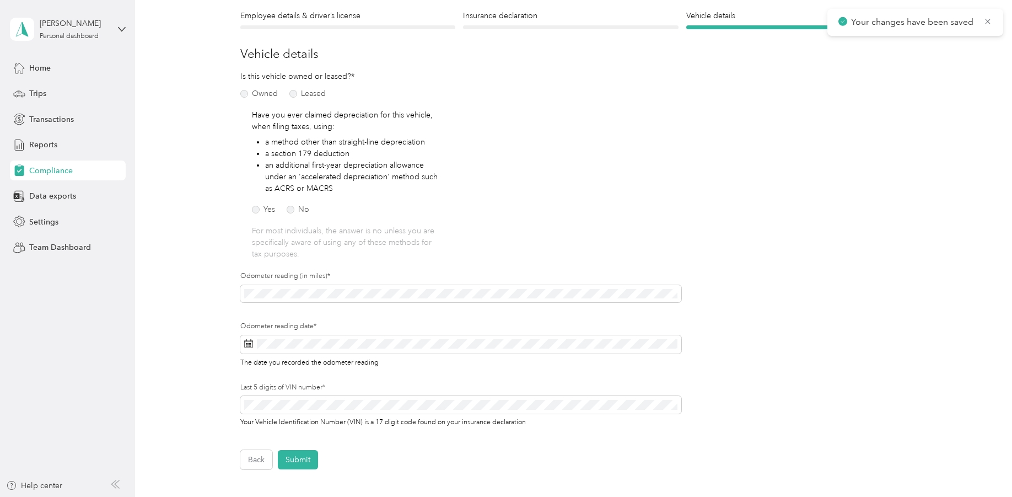
scroll to position [124, 0]
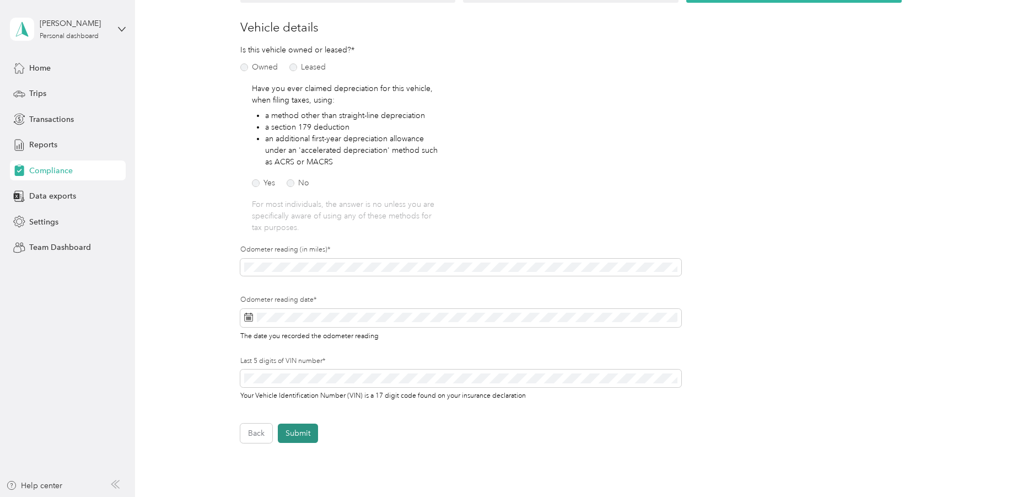
click at [303, 433] on button "Submit" at bounding box center [298, 432] width 40 height 19
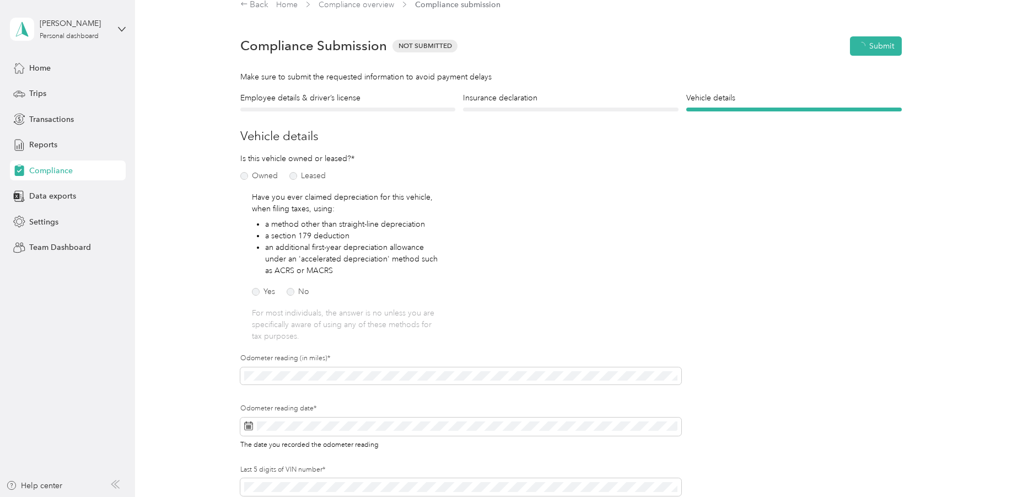
scroll to position [14, 0]
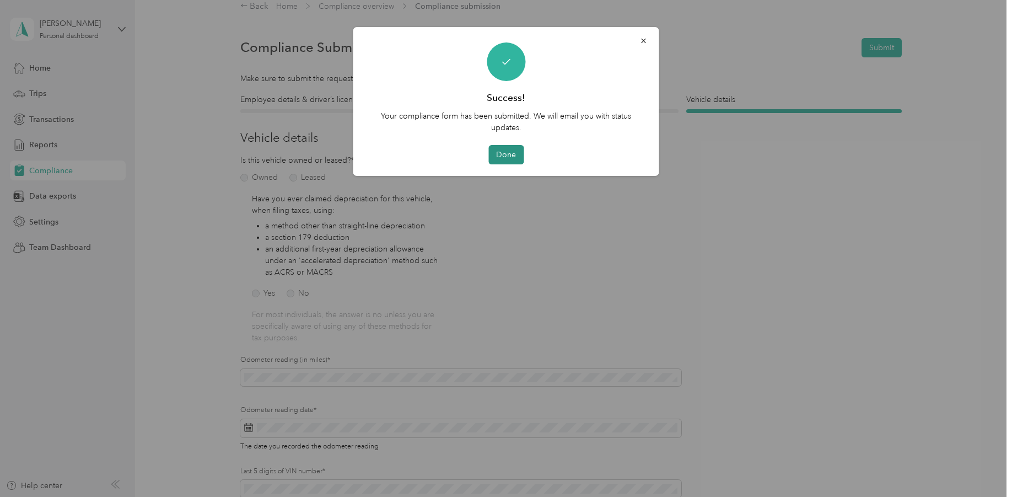
click at [512, 151] on button "Done" at bounding box center [506, 154] width 35 height 19
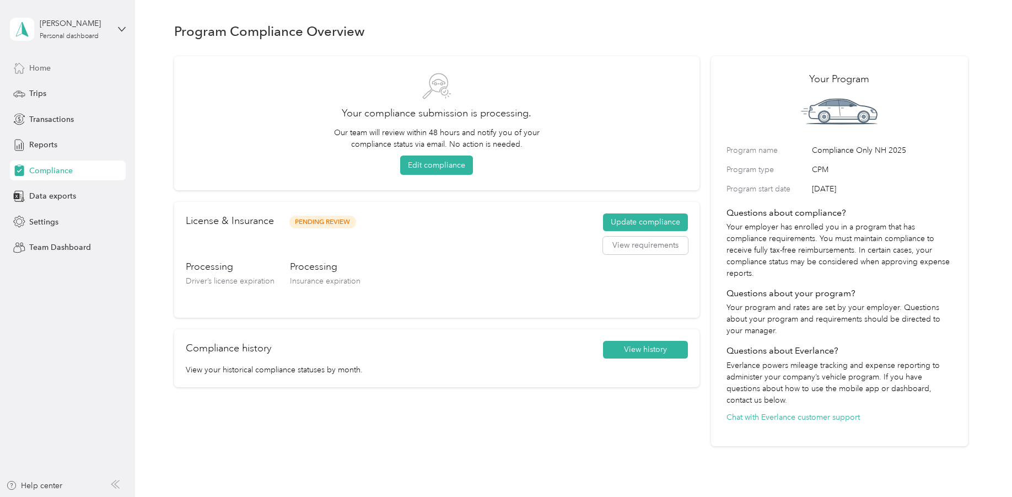
click at [87, 73] on div "Home" at bounding box center [68, 68] width 116 height 20
